Goal: Use online tool/utility: Utilize a website feature to perform a specific function

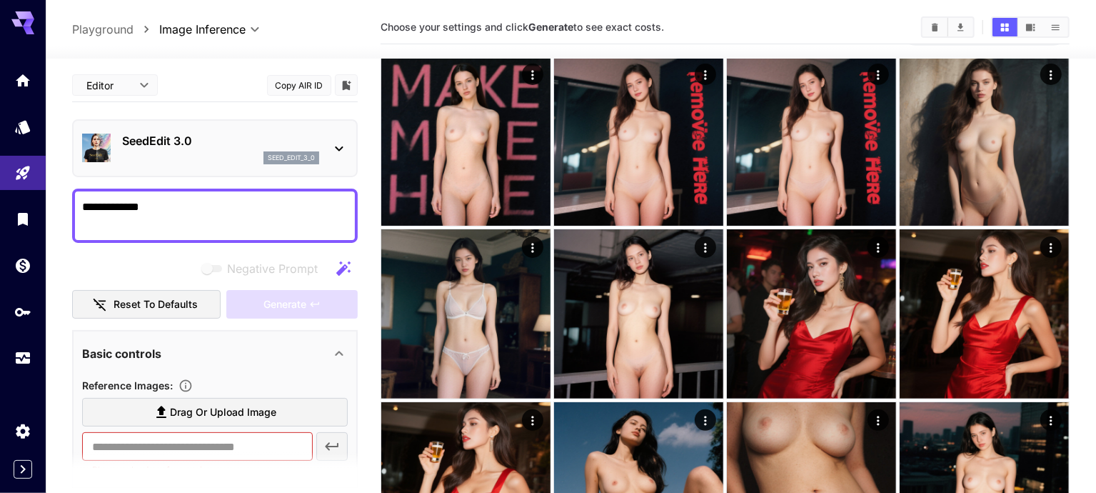
scroll to position [57, 0]
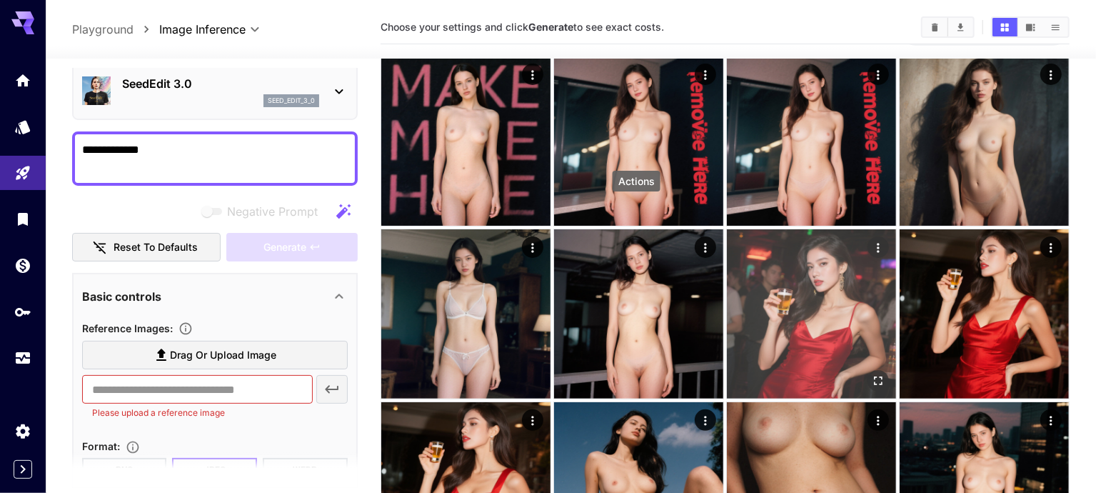
click at [871, 241] on icon "Actions" at bounding box center [878, 248] width 14 height 14
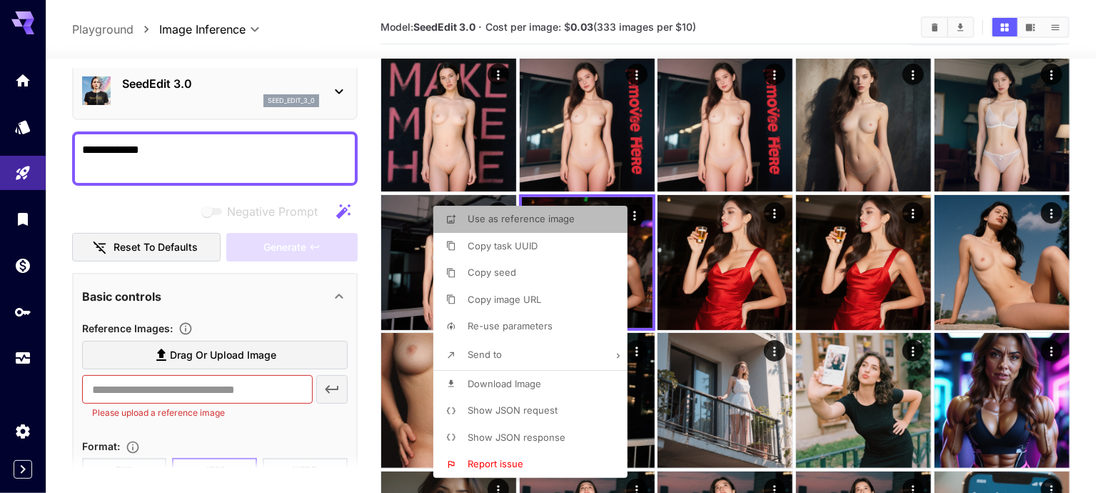
click at [577, 226] on li "Use as reference image" at bounding box center [534, 219] width 203 height 27
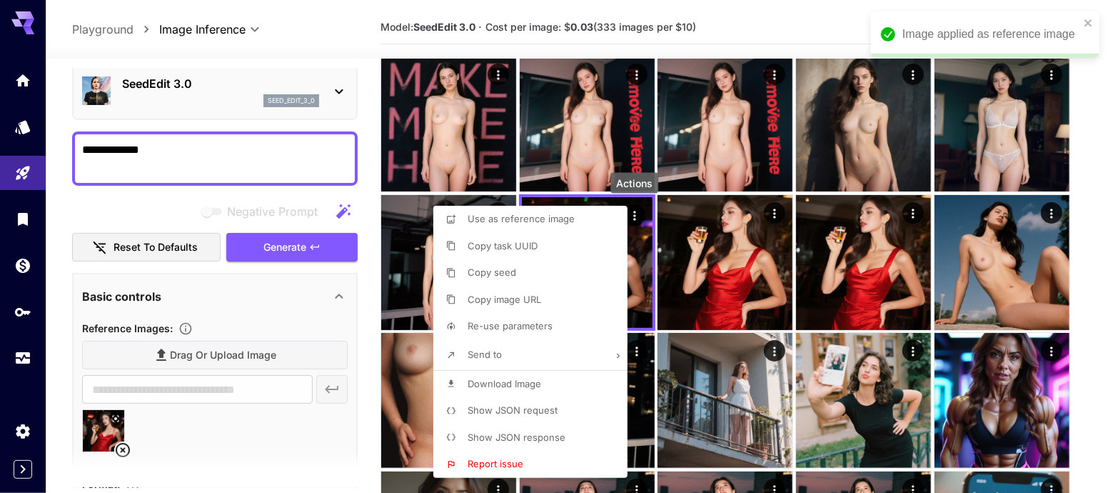
click at [229, 198] on div at bounding box center [554, 246] width 1108 height 493
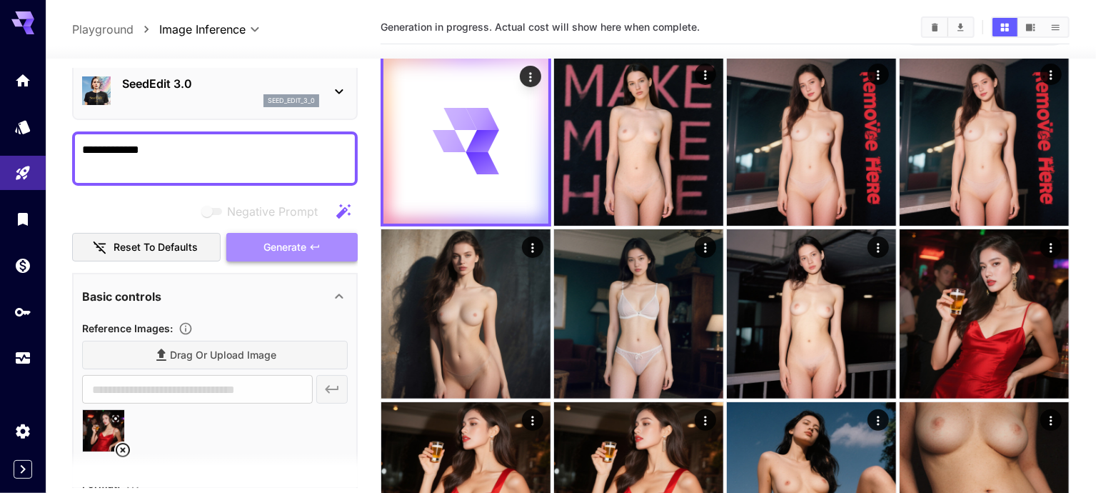
click at [260, 241] on button "Generate" at bounding box center [291, 247] width 131 height 29
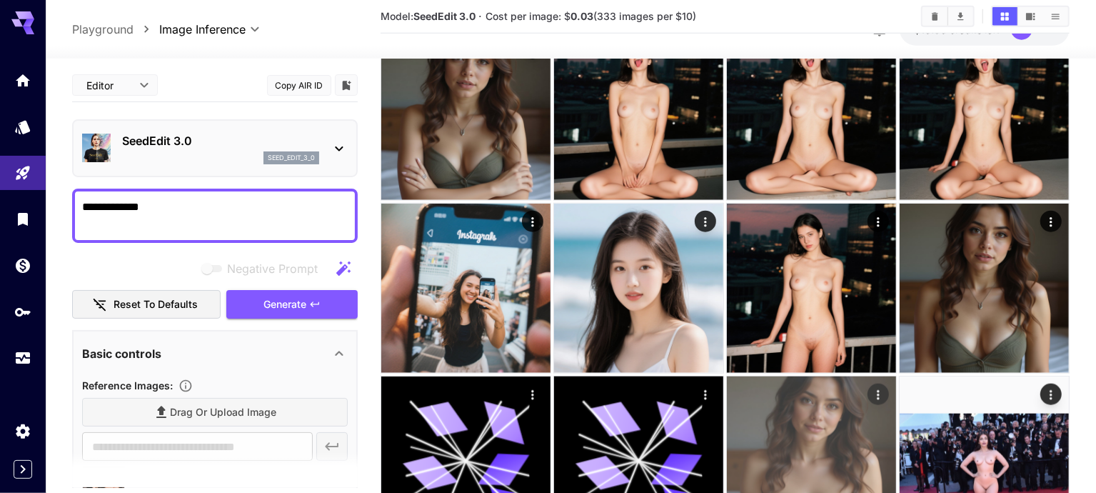
scroll to position [778, 0]
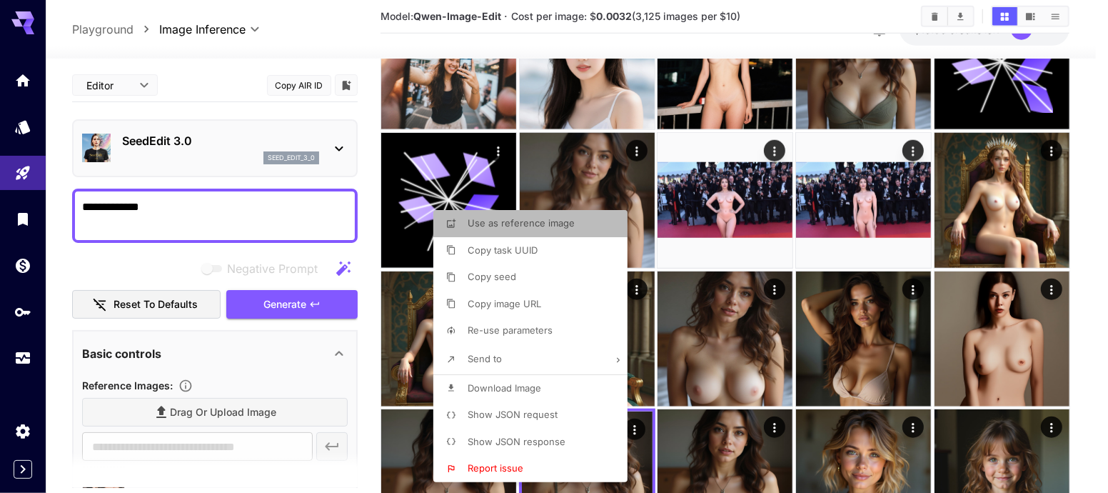
click at [583, 229] on li "Use as reference image" at bounding box center [534, 223] width 203 height 27
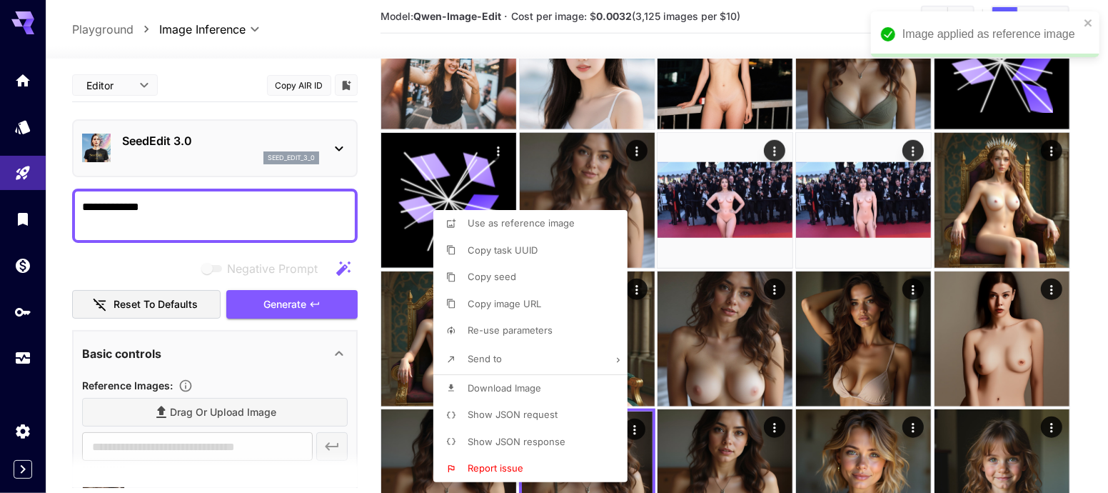
click at [321, 301] on div at bounding box center [554, 246] width 1108 height 493
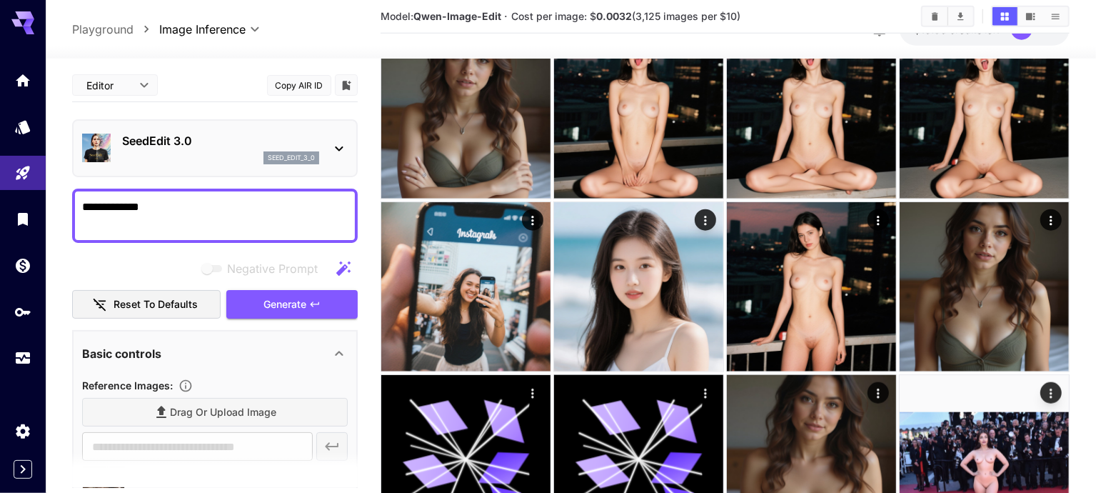
click at [321, 301] on button "Generate" at bounding box center [291, 304] width 131 height 29
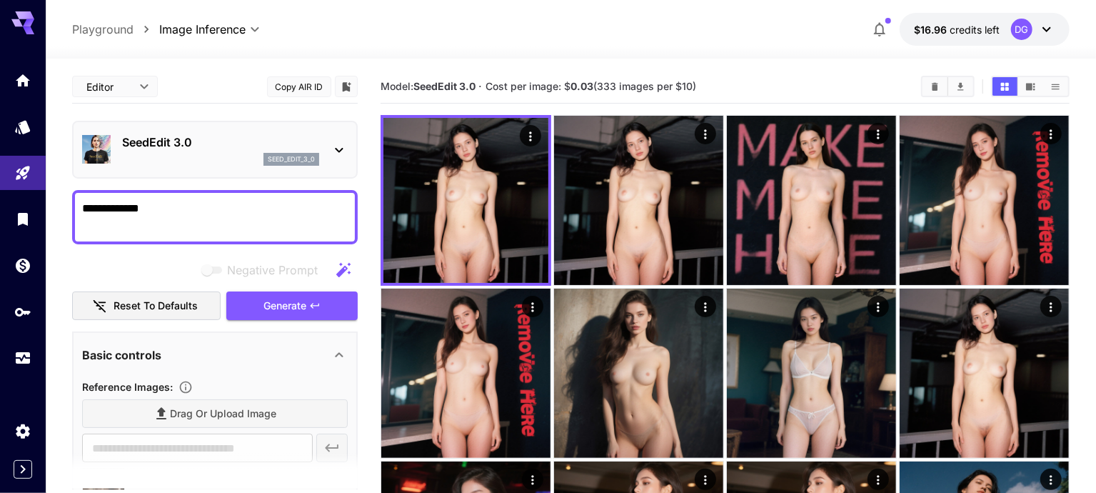
scroll to position [279, 0]
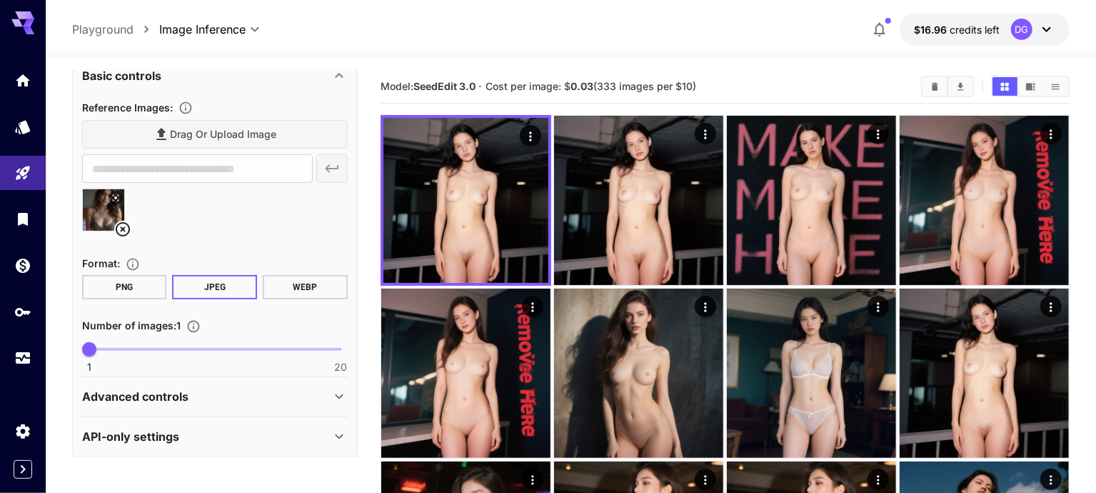
click at [287, 393] on div "Advanced controls" at bounding box center [206, 396] width 248 height 17
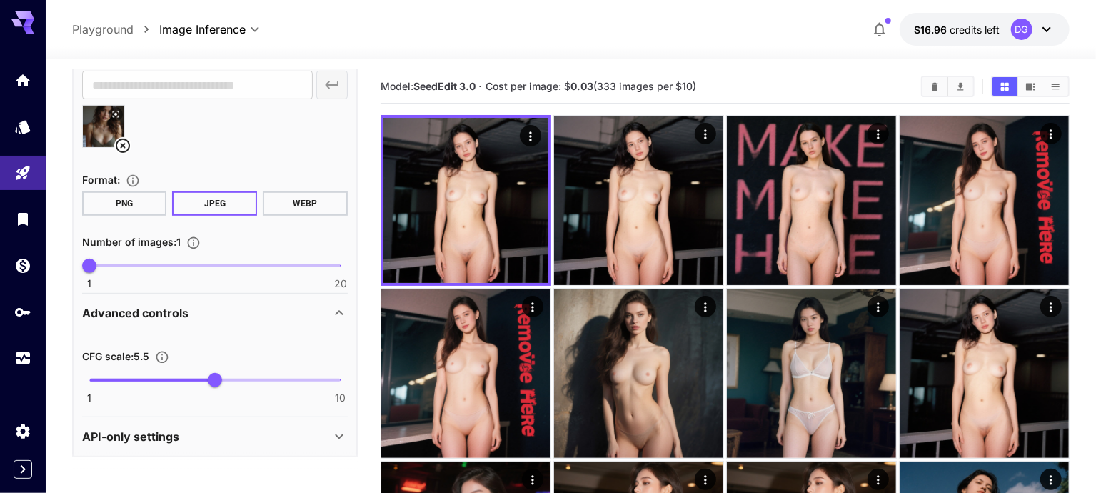
click at [286, 419] on div "API-only settings" at bounding box center [215, 436] width 266 height 34
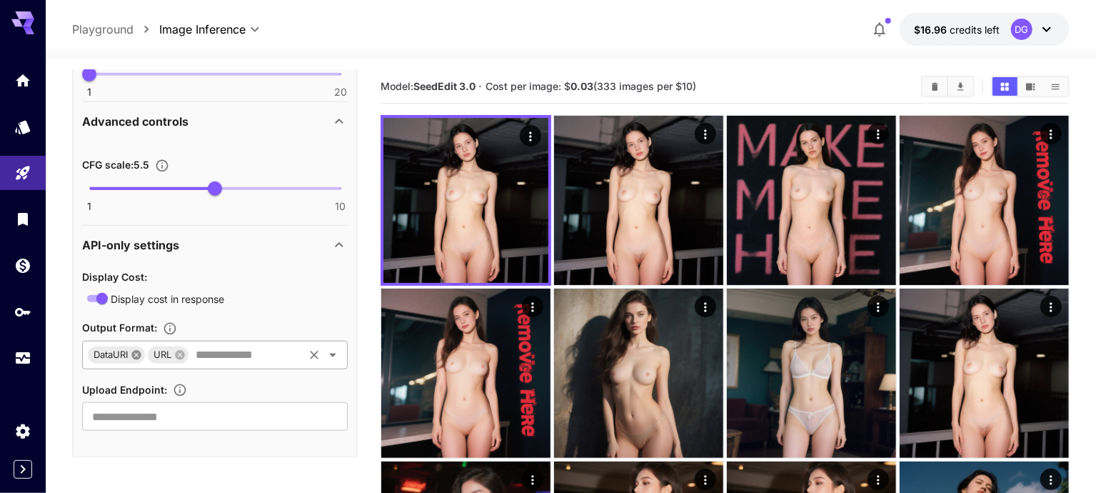
click at [141, 353] on icon at bounding box center [136, 354] width 11 height 11
click at [331, 347] on icon "Open" at bounding box center [332, 354] width 17 height 17
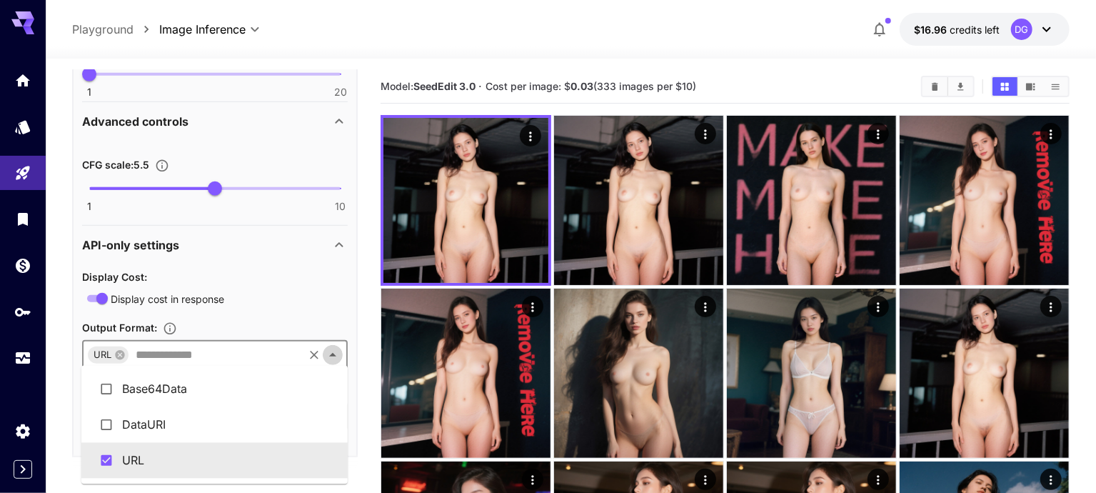
click at [331, 347] on icon "Close" at bounding box center [332, 354] width 17 height 17
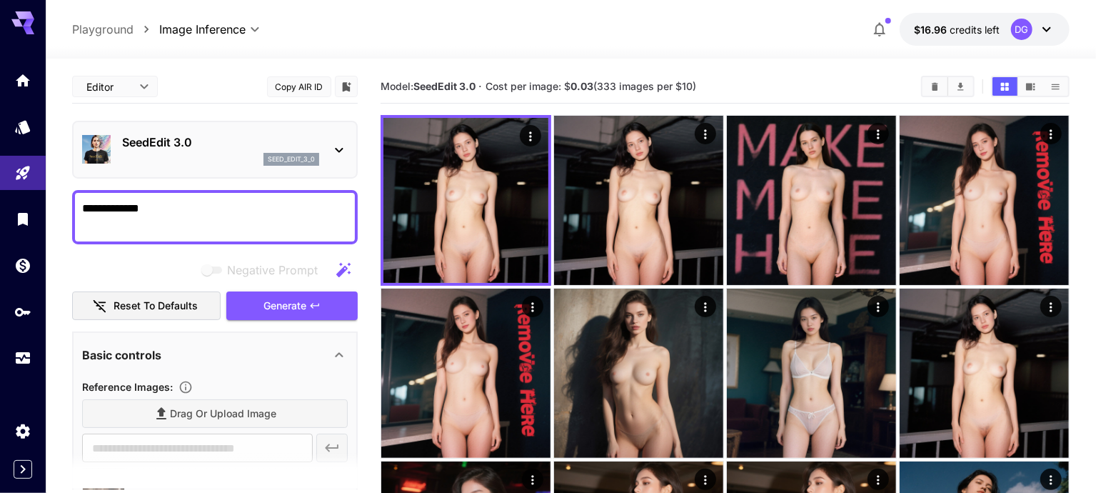
scroll to position [0, 0]
click at [153, 299] on button "Reset to defaults" at bounding box center [146, 305] width 148 height 29
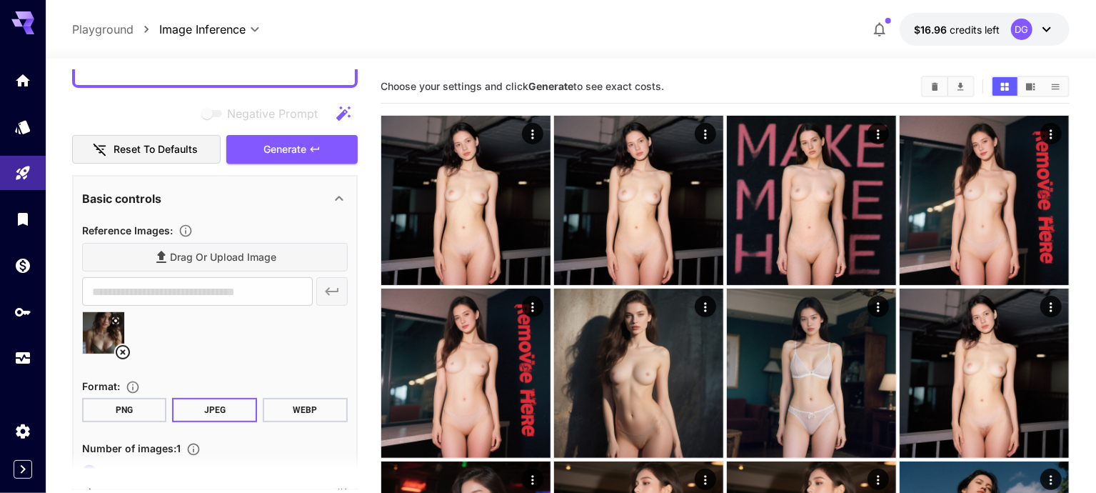
scroll to position [168, 0]
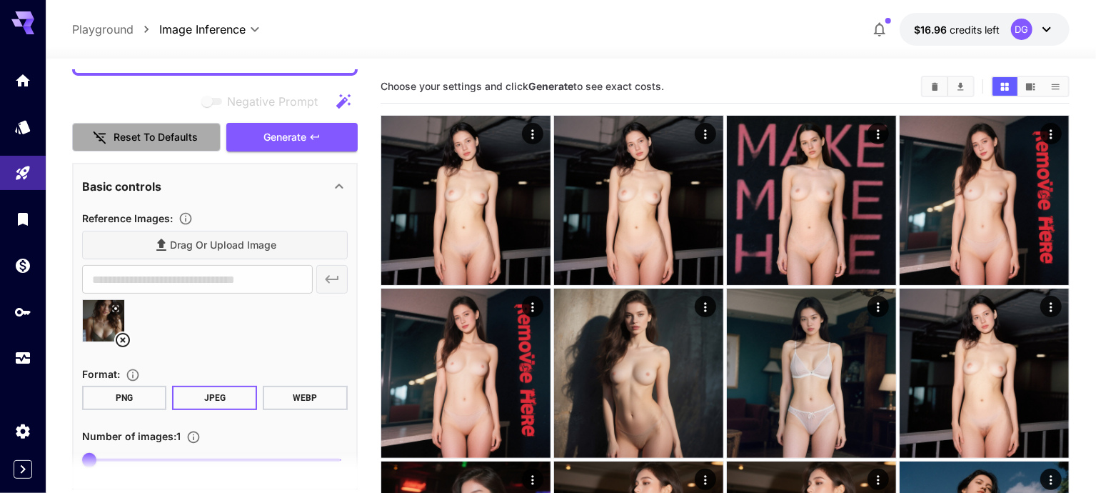
click at [175, 141] on button "Reset to defaults" at bounding box center [146, 137] width 148 height 29
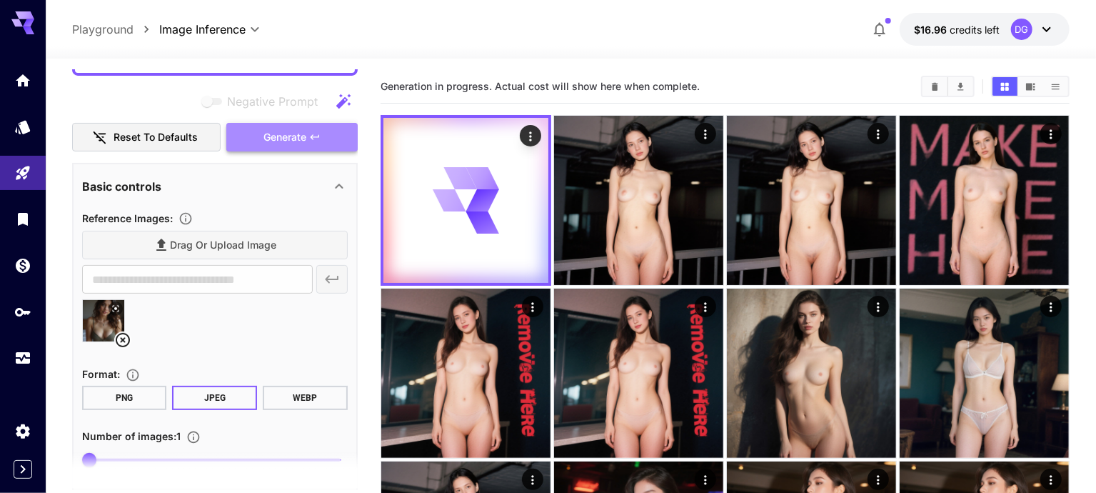
click at [272, 136] on span "Generate" at bounding box center [284, 137] width 43 height 18
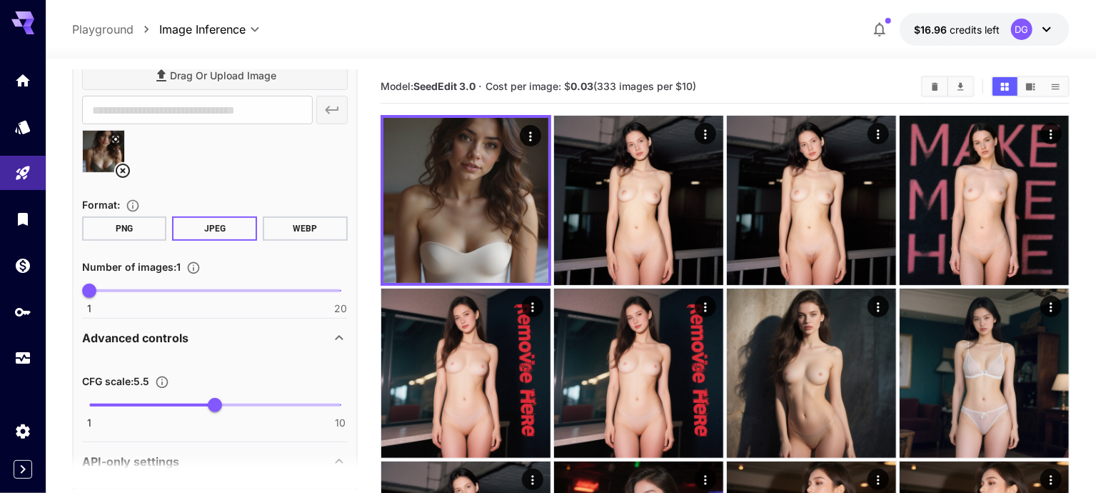
scroll to position [338, 0]
click at [129, 164] on icon at bounding box center [122, 169] width 17 height 17
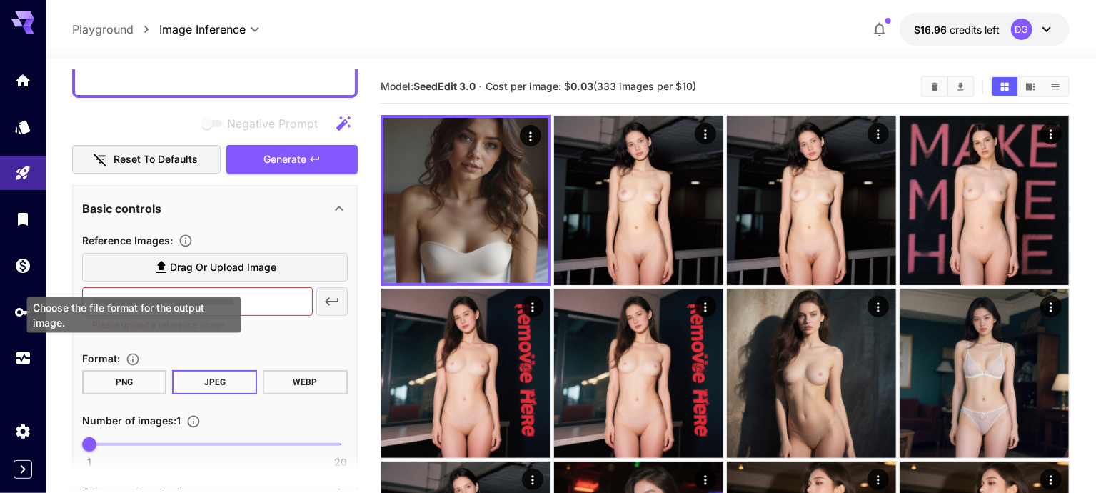
scroll to position [135, 0]
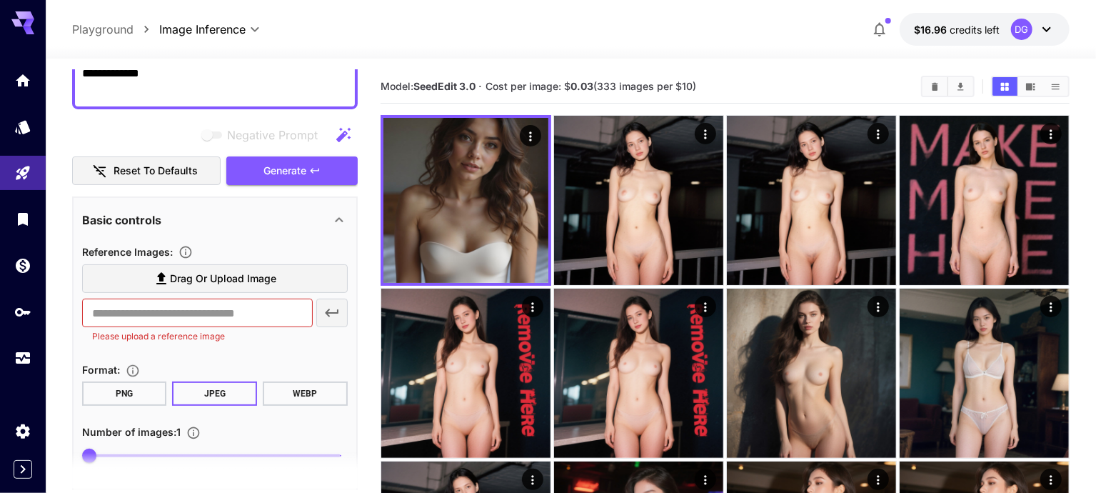
click at [131, 172] on button "Reset to defaults" at bounding box center [146, 170] width 148 height 29
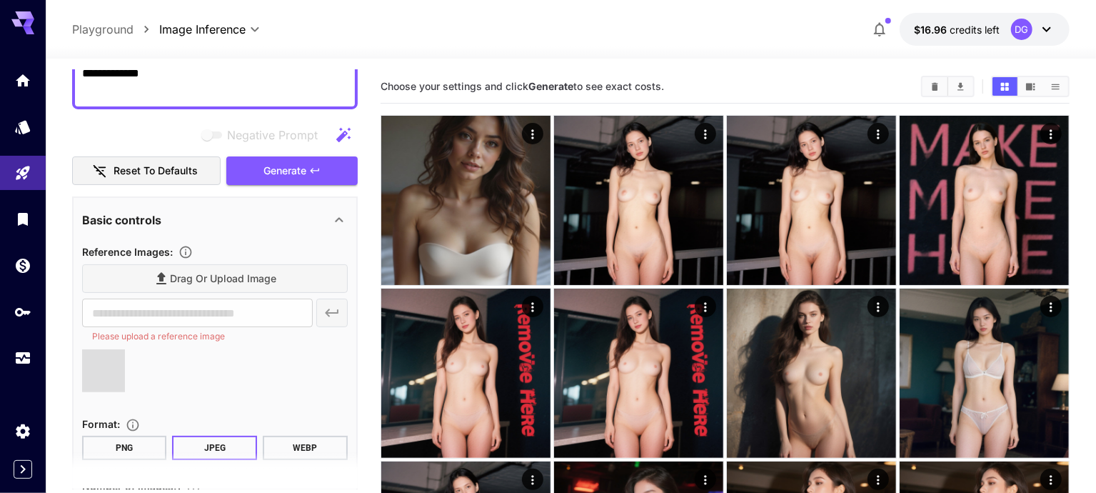
type input "**********"
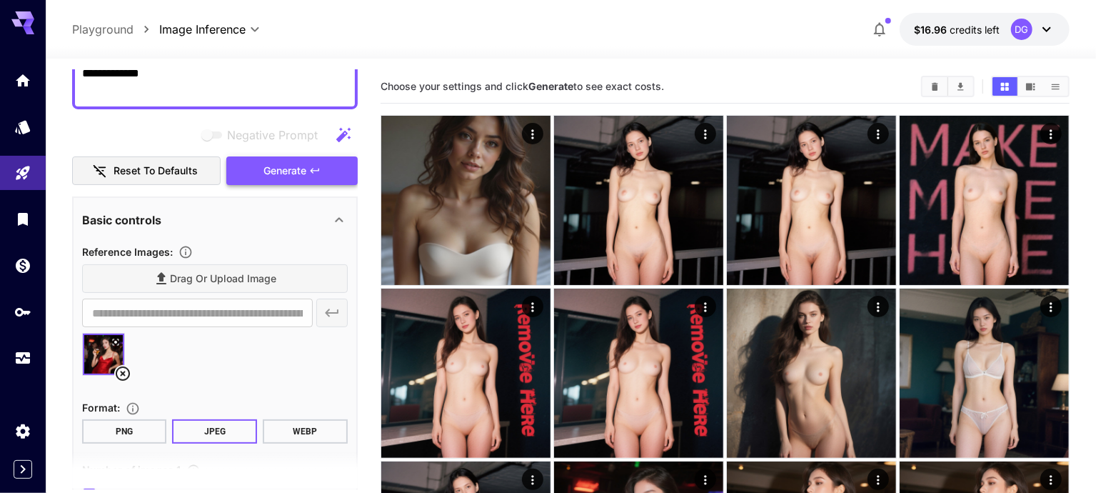
click at [286, 178] on button "Generate" at bounding box center [291, 170] width 131 height 29
